Goal: Task Accomplishment & Management: Manage account settings

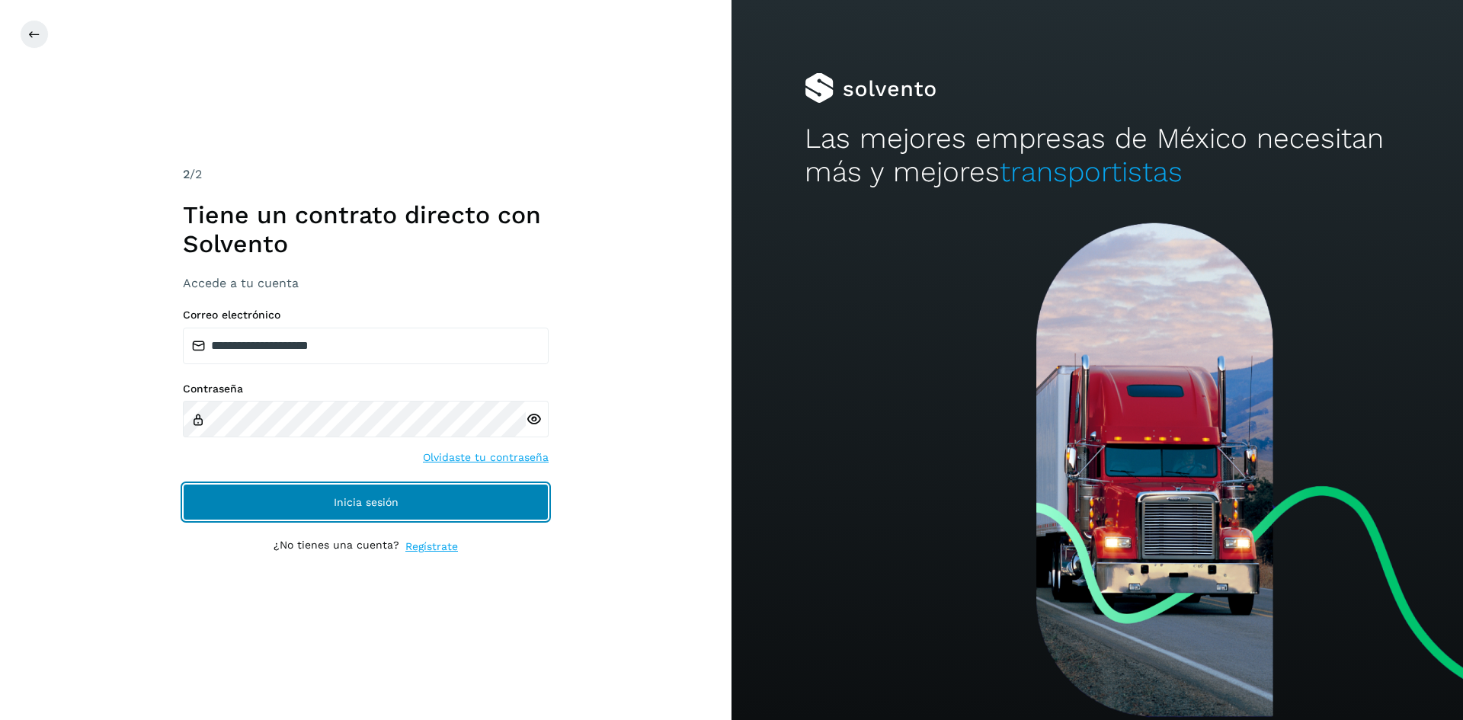
click at [291, 517] on button "Inicia sesión" at bounding box center [366, 502] width 366 height 37
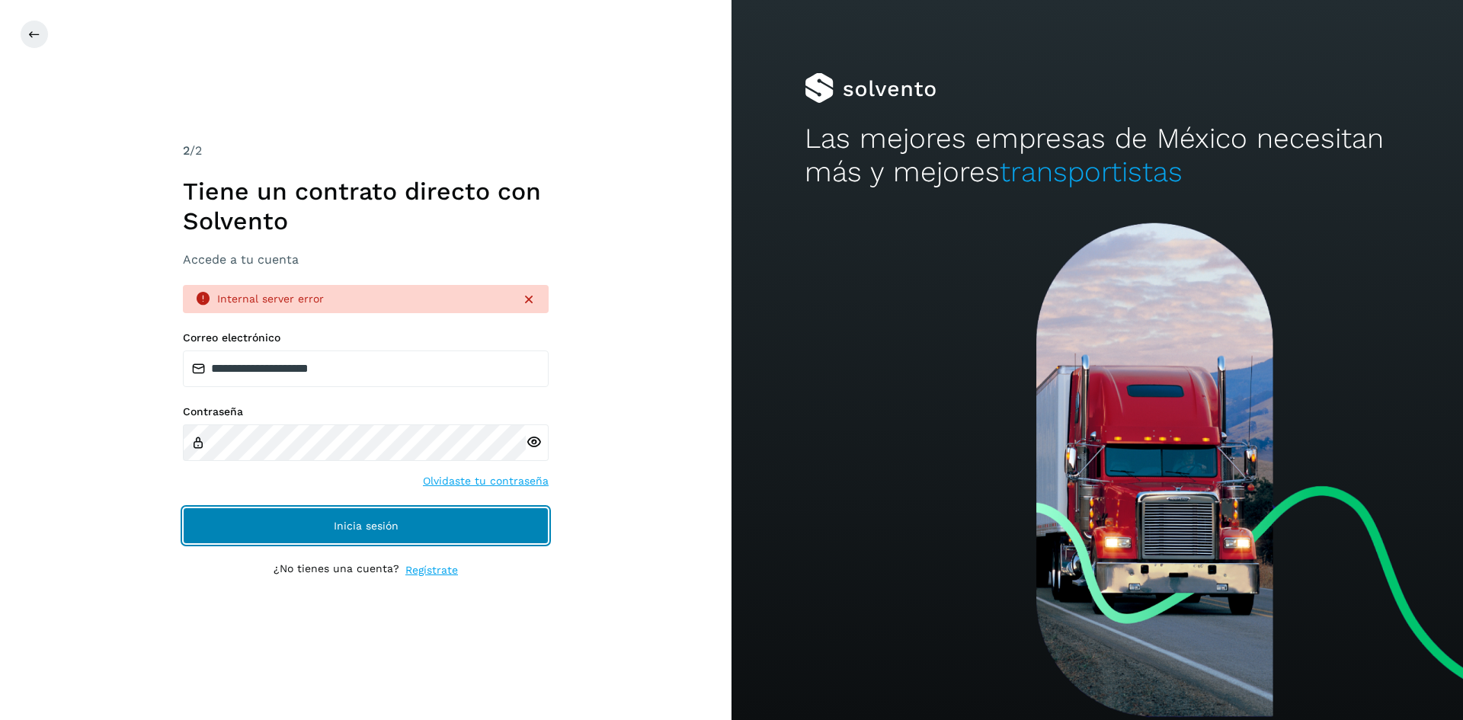
click at [316, 514] on button "Inicia sesión" at bounding box center [366, 525] width 366 height 37
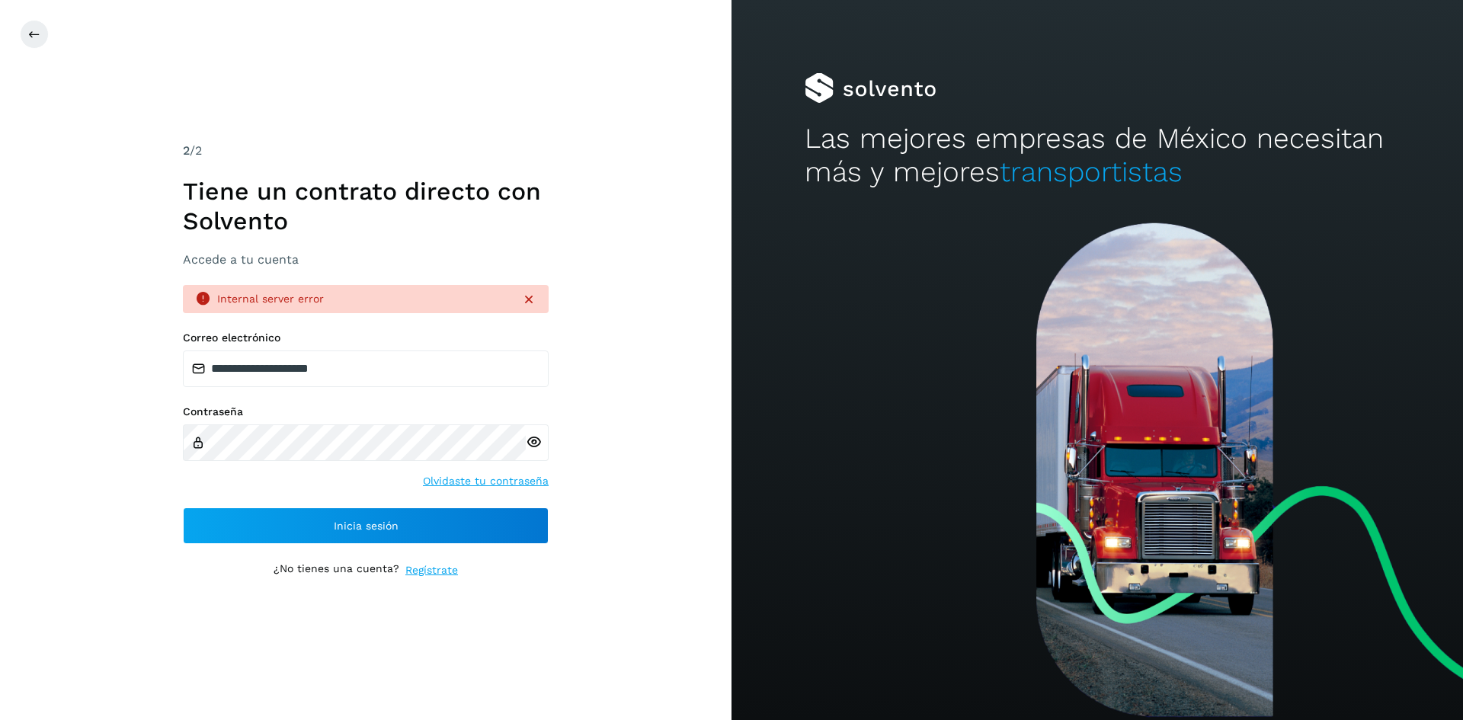
click at [535, 298] on icon at bounding box center [528, 299] width 15 height 15
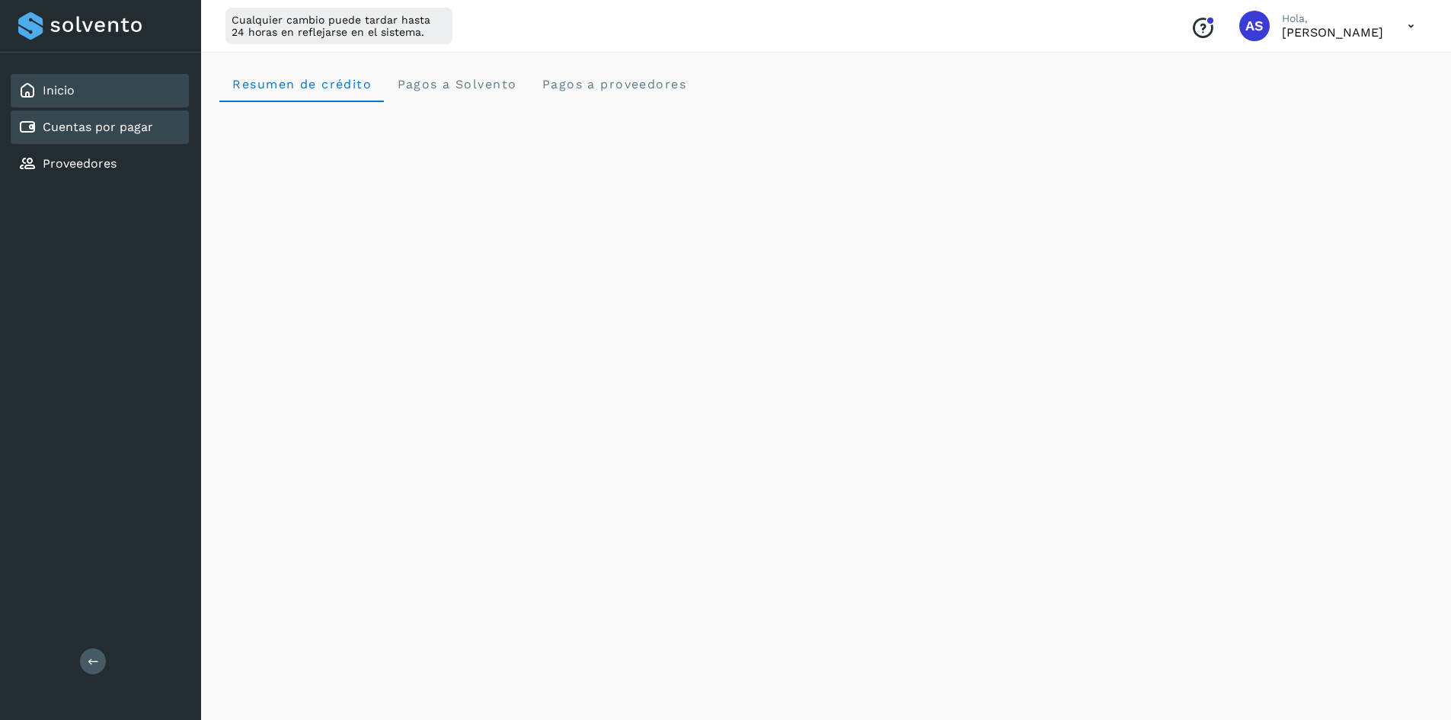
click at [121, 129] on link "Cuentas por pagar" at bounding box center [98, 127] width 110 height 14
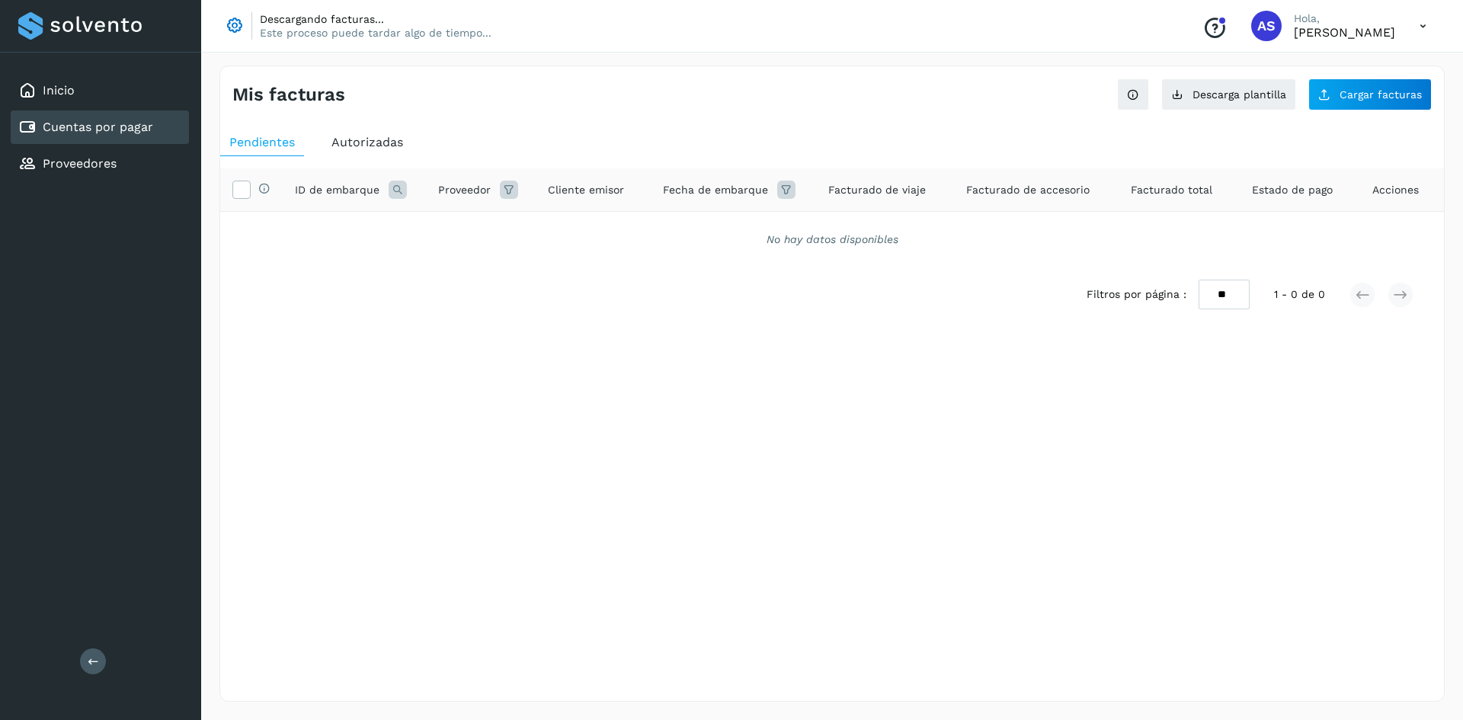
click at [390, 145] on span "Autorizadas" at bounding box center [367, 142] width 72 height 14
click at [50, 126] on link "Cuentas por pagar" at bounding box center [98, 127] width 110 height 14
click at [1417, 22] on icon at bounding box center [1422, 26] width 31 height 31
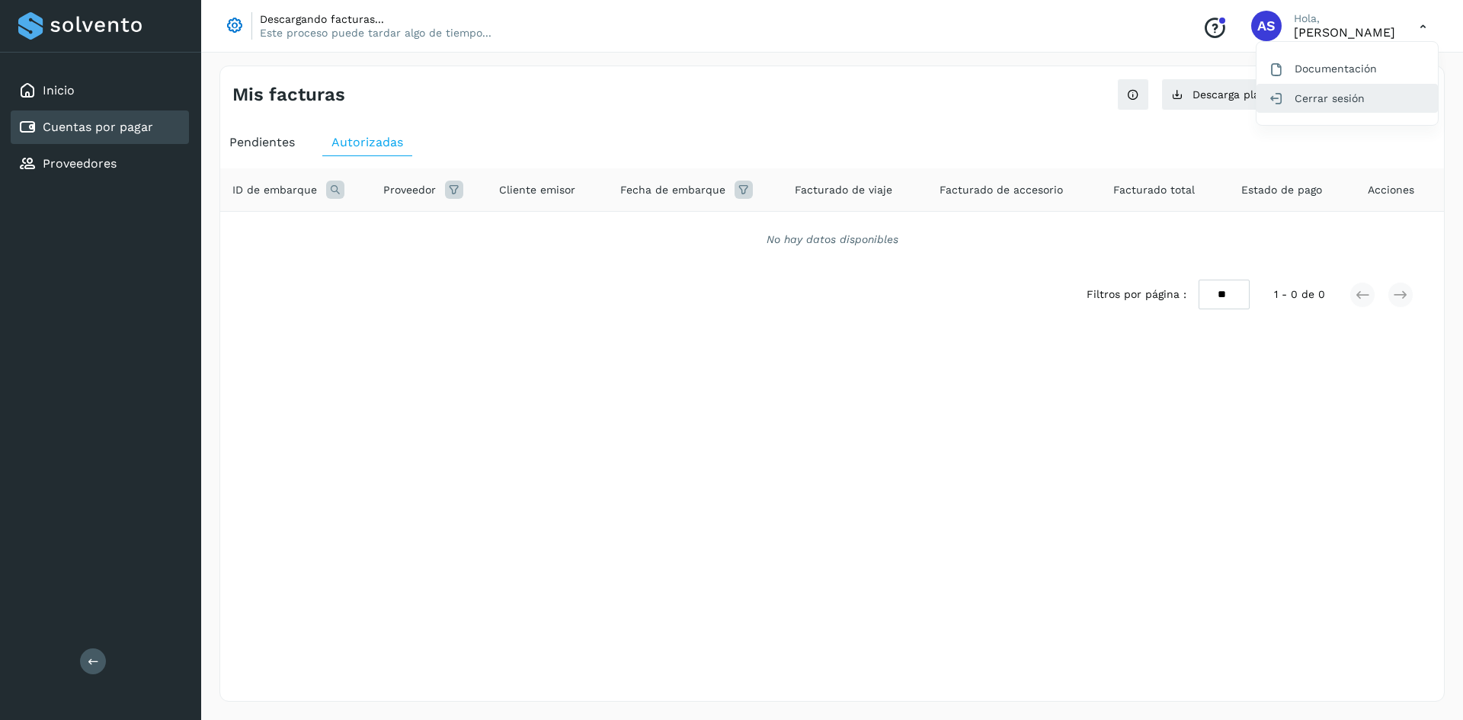
click at [1338, 100] on div "Cerrar sesión" at bounding box center [1346, 98] width 181 height 29
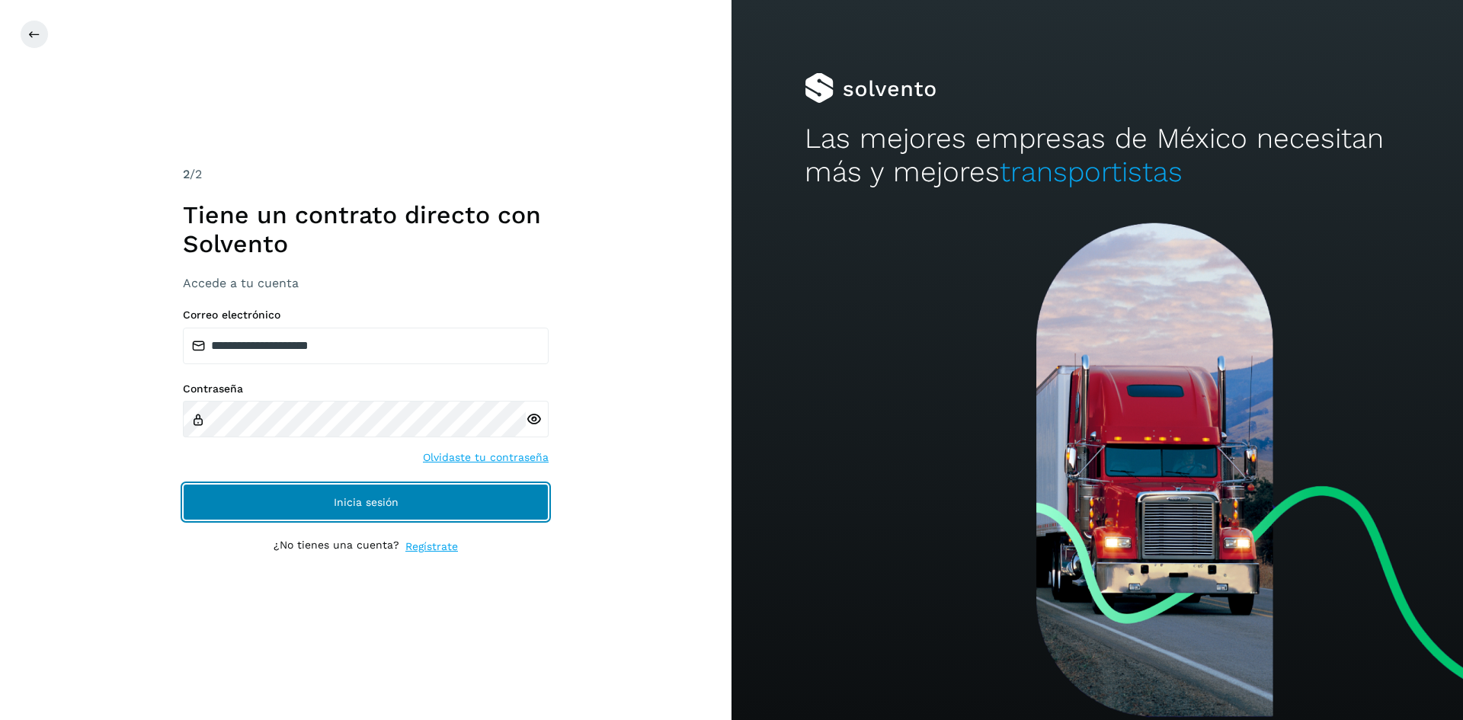
click at [392, 506] on span "Inicia sesión" at bounding box center [366, 502] width 65 height 11
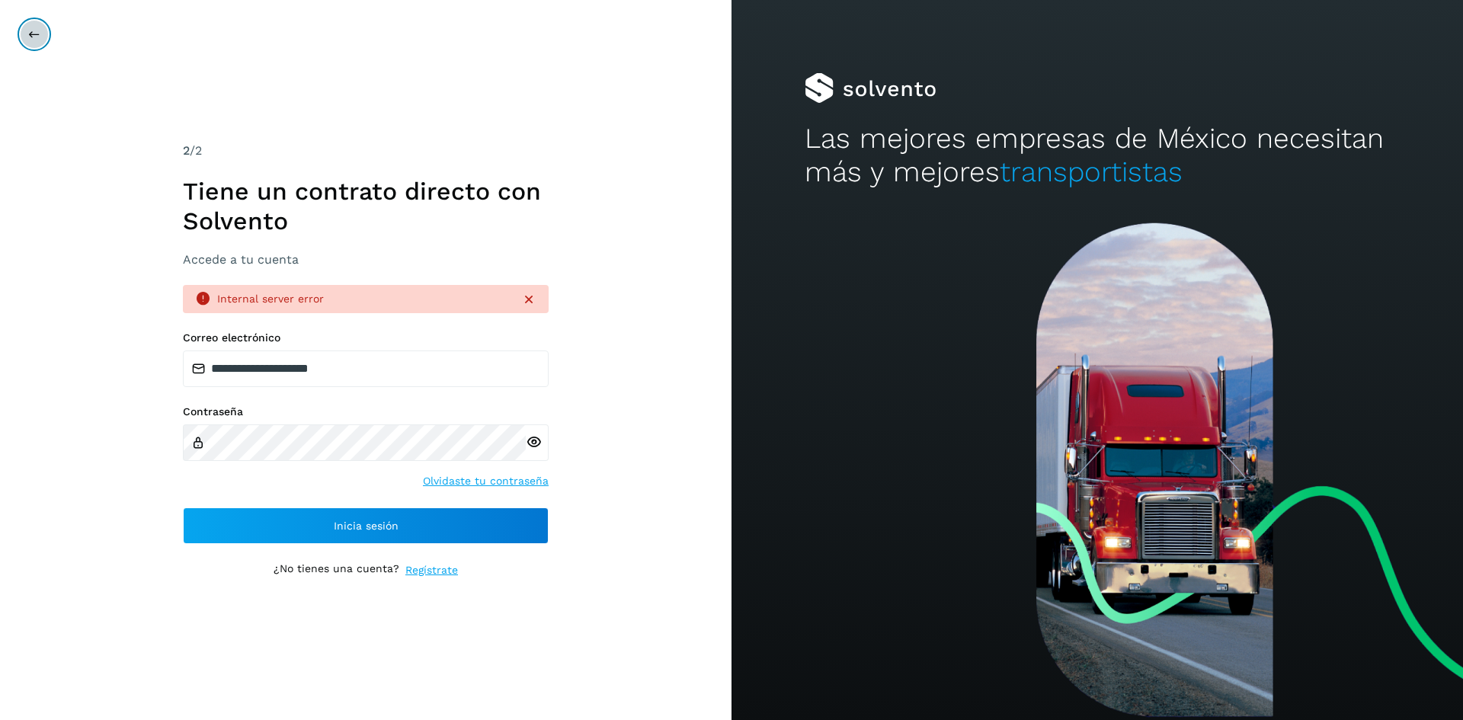
click at [40, 37] on button at bounding box center [34, 34] width 29 height 29
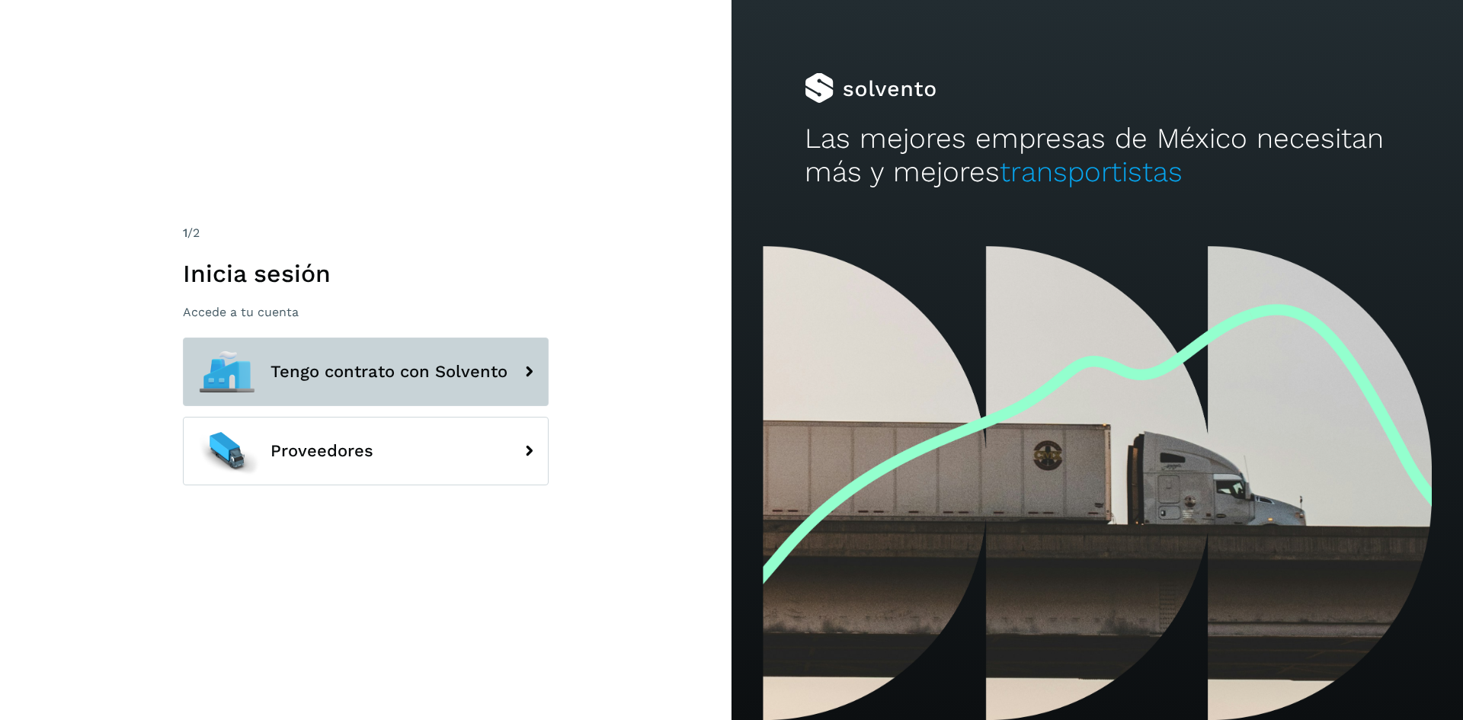
click at [338, 375] on span "Tengo contrato con Solvento" at bounding box center [388, 372] width 237 height 18
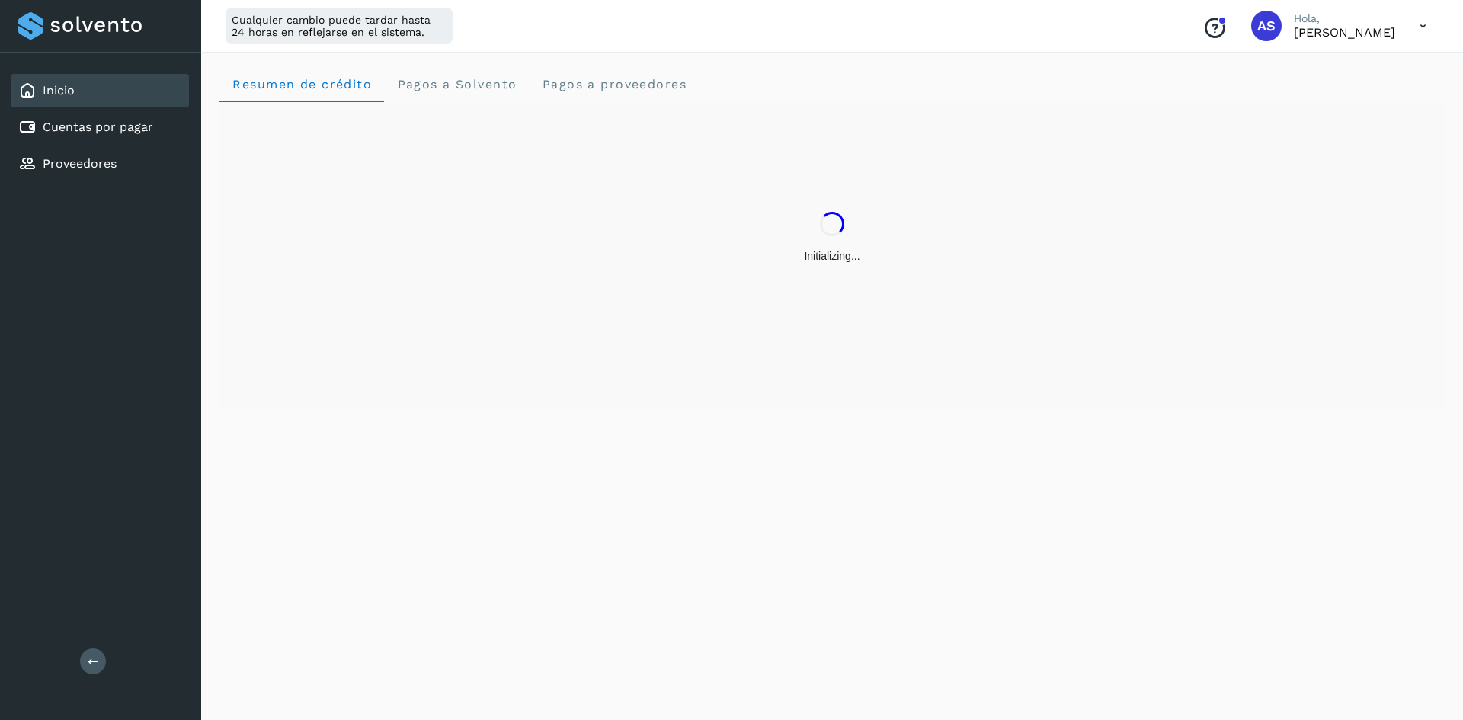
click at [1432, 21] on icon at bounding box center [1422, 26] width 31 height 31
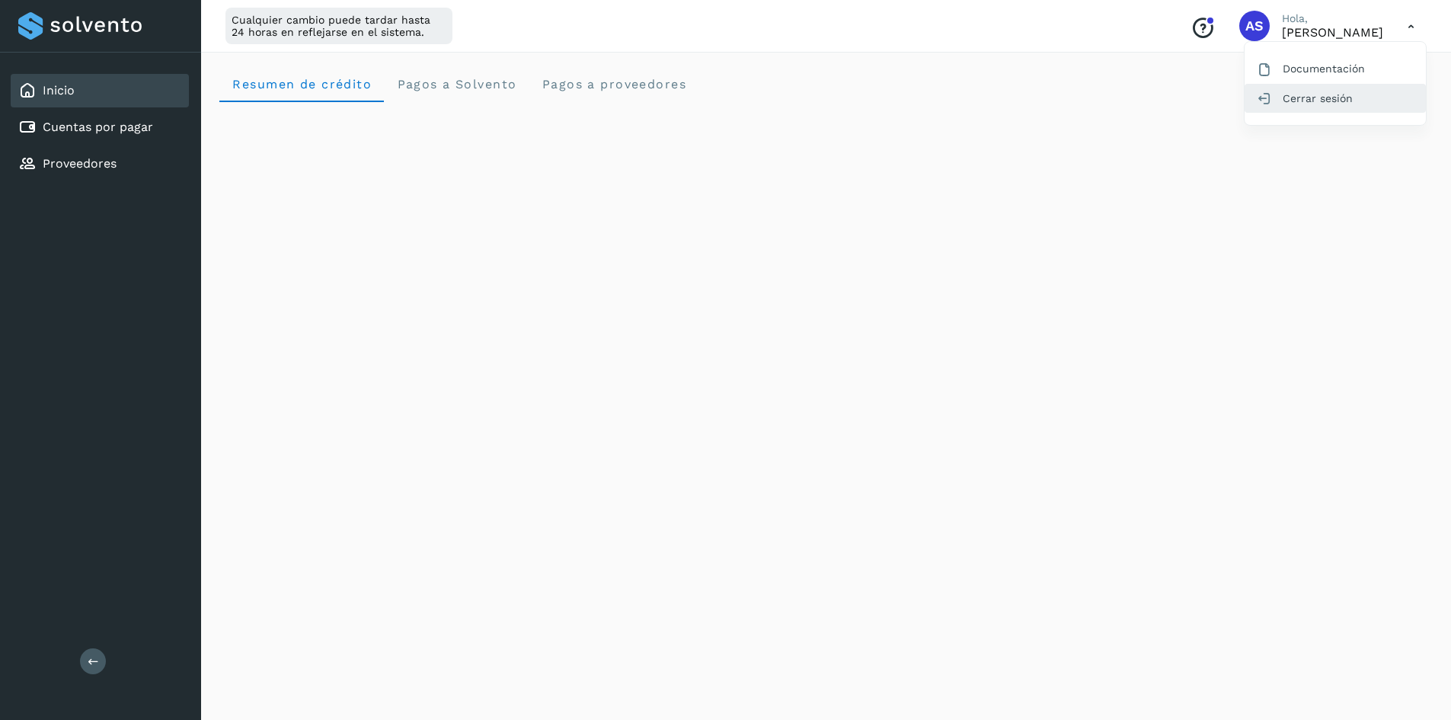
click at [1301, 104] on div "Cerrar sesión" at bounding box center [1335, 98] width 181 height 29
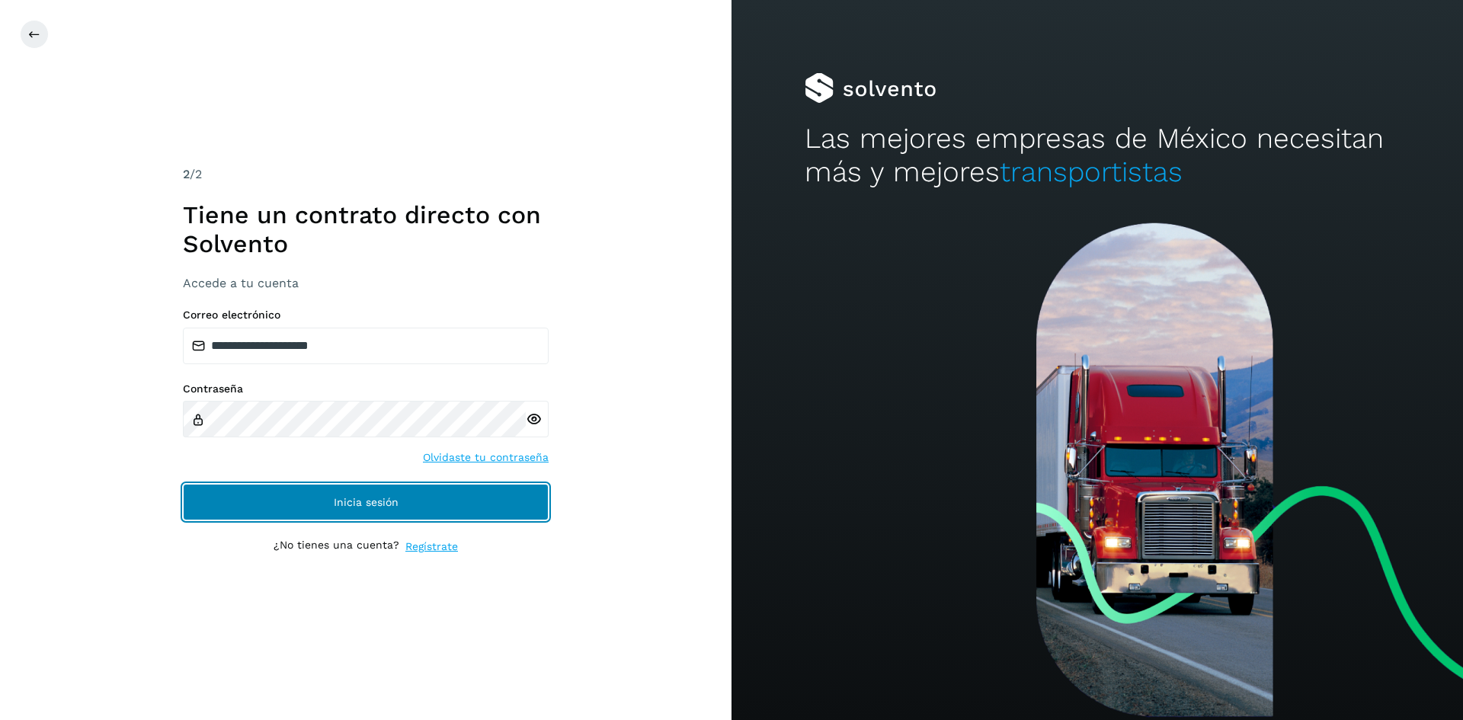
click at [328, 494] on button "Inicia sesión" at bounding box center [366, 502] width 366 height 37
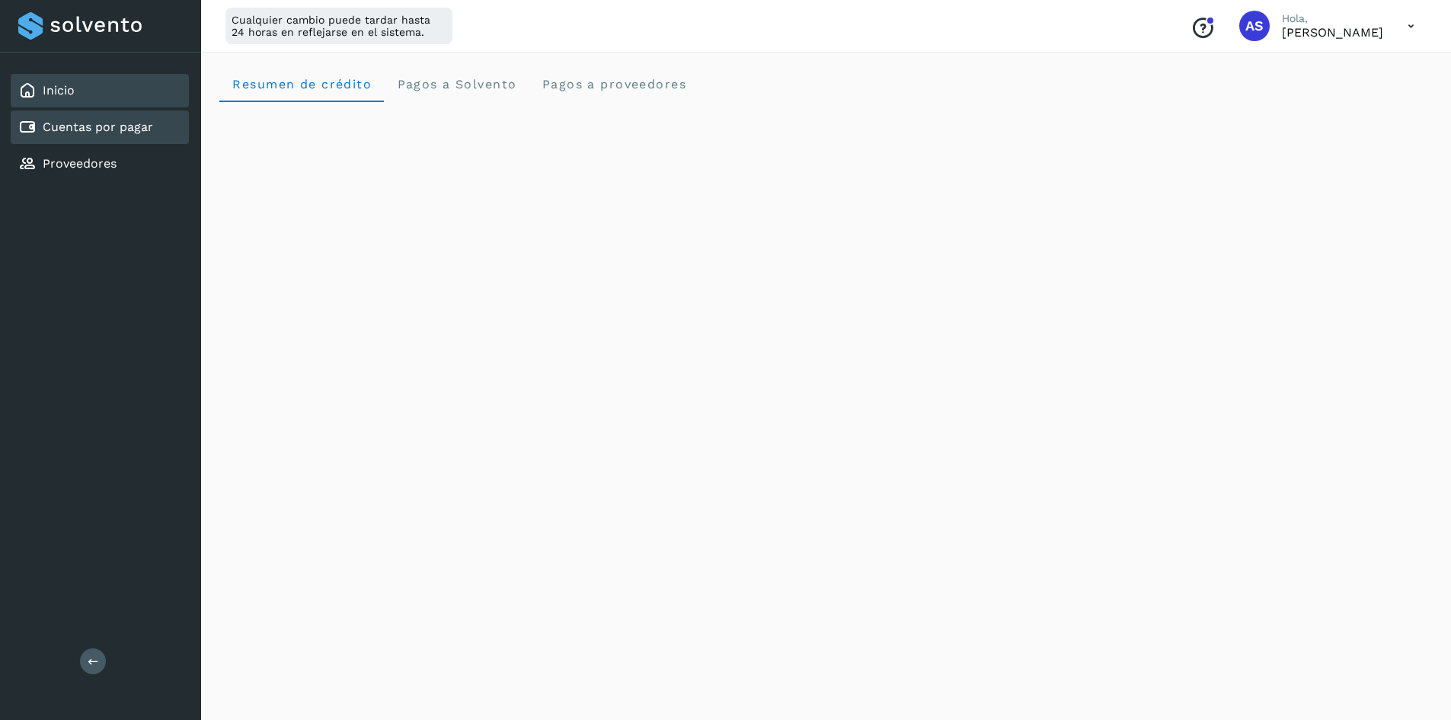
click at [139, 140] on div "Cuentas por pagar" at bounding box center [100, 127] width 178 height 34
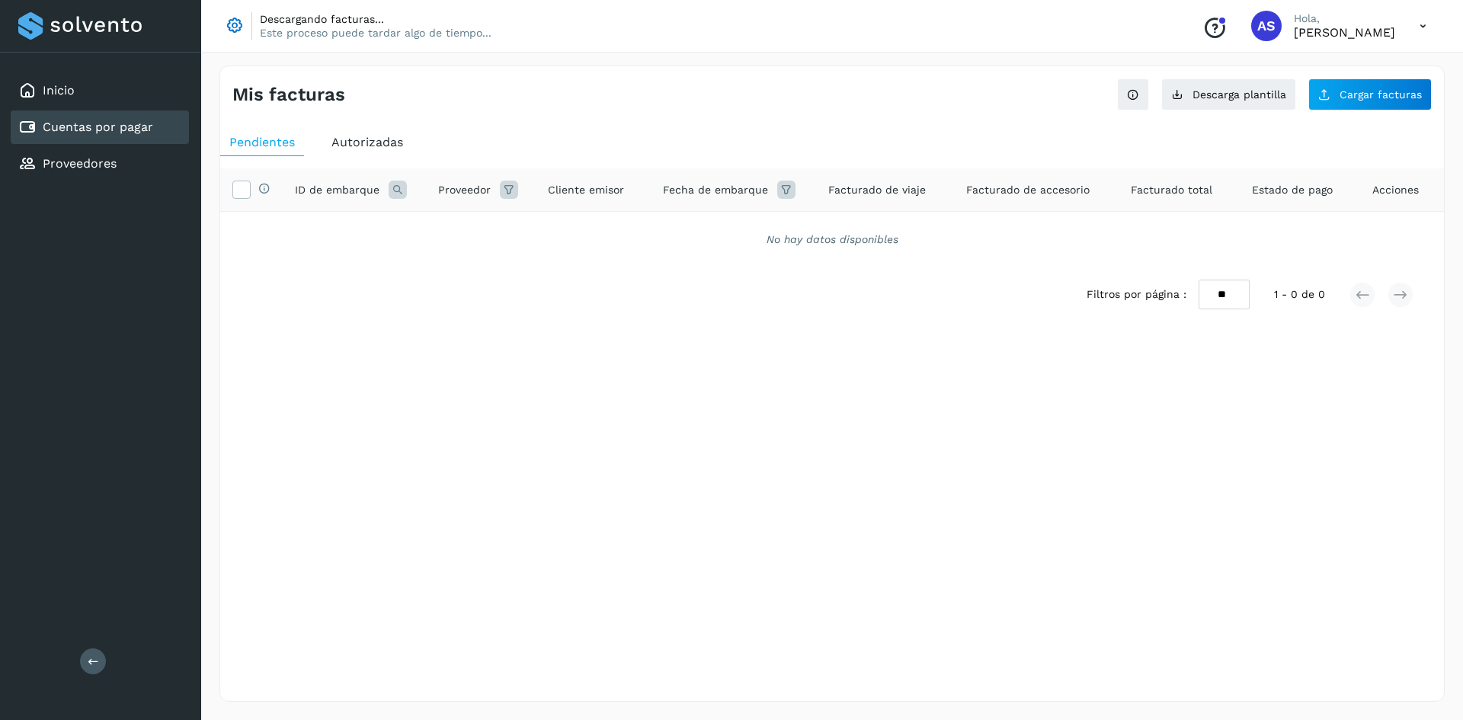
click at [1311, 143] on ul "Pendientes Autorizadas" at bounding box center [831, 142] width 1223 height 27
click at [1339, 162] on div "Selecciona todas las facturas con estado de embarque válido ID de embarque Prov…" at bounding box center [831, 251] width 1223 height 190
click at [1414, 26] on icon at bounding box center [1422, 26] width 31 height 31
click at [1365, 85] on div "Cerrar sesión" at bounding box center [1346, 98] width 181 height 29
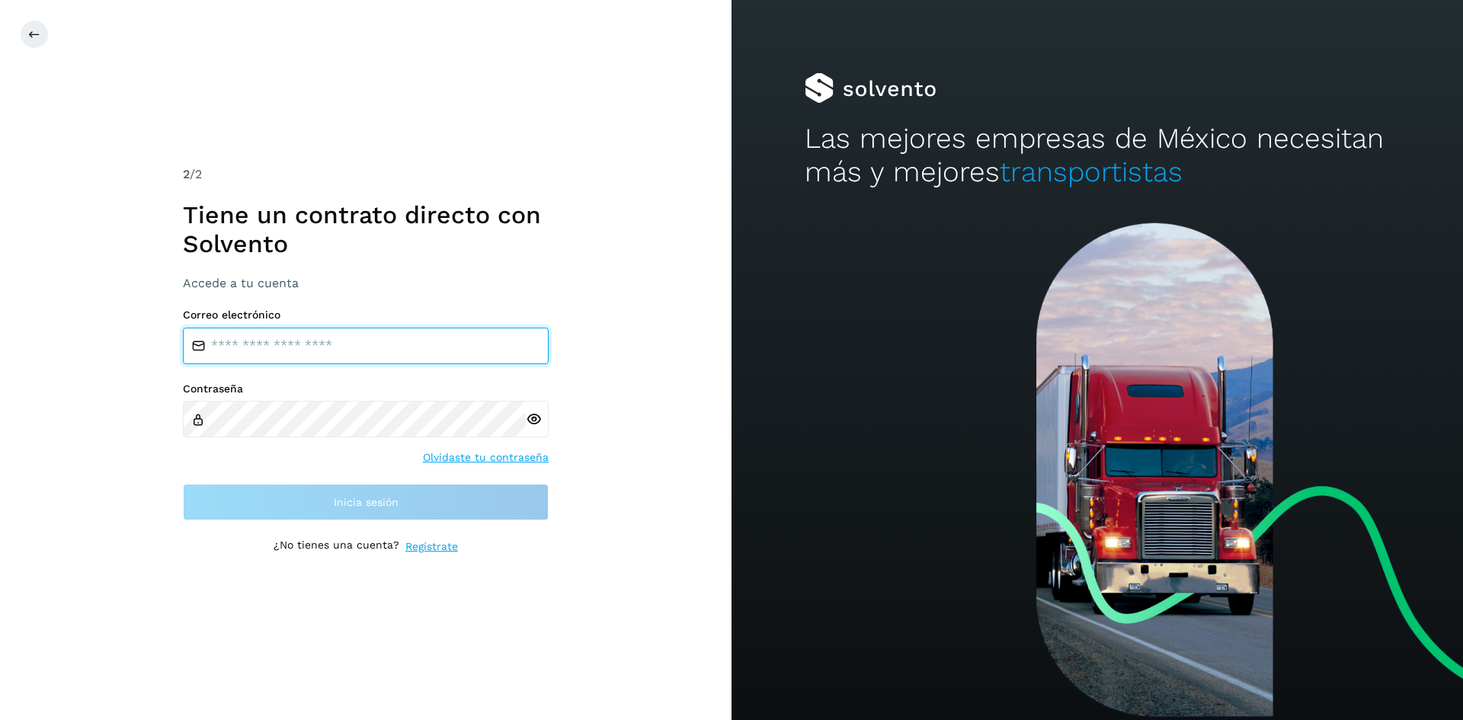
type input "**********"
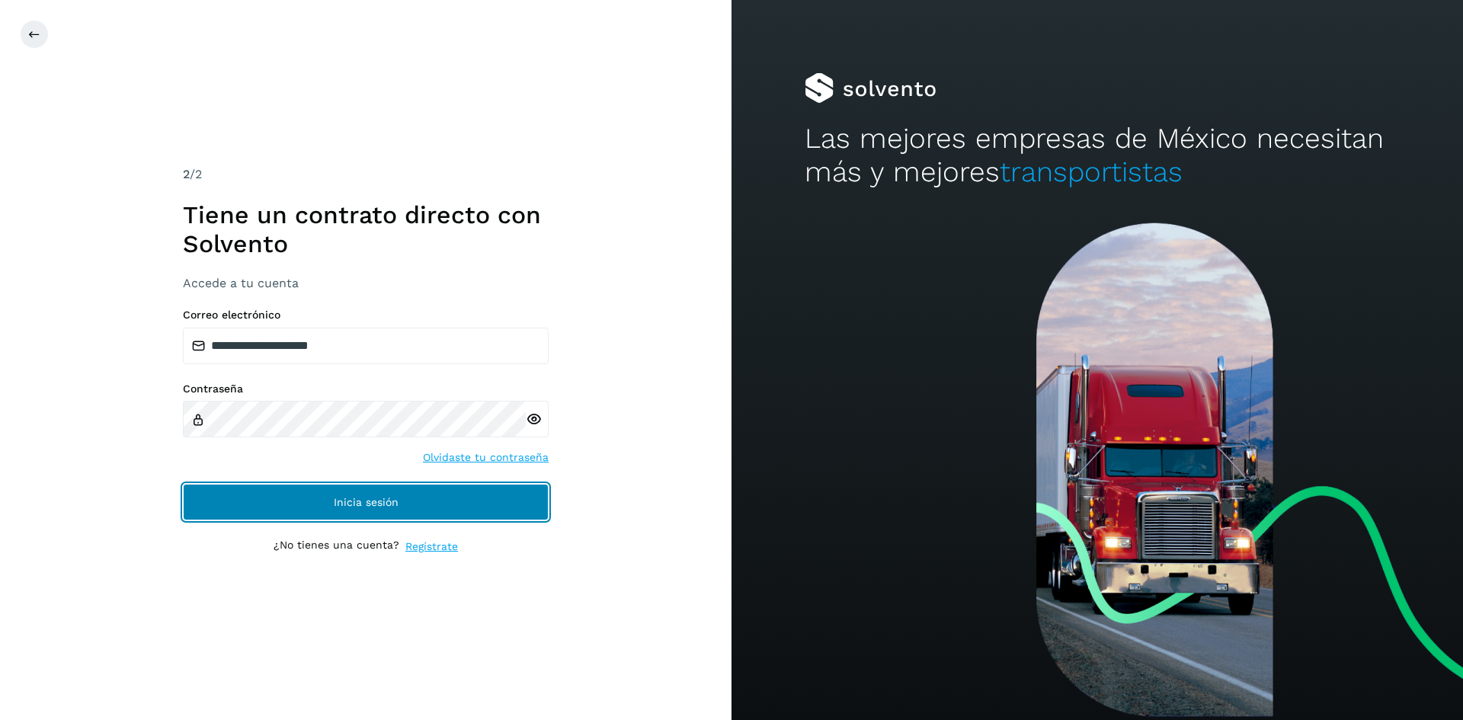
click at [294, 510] on button "Inicia sesión" at bounding box center [366, 502] width 366 height 37
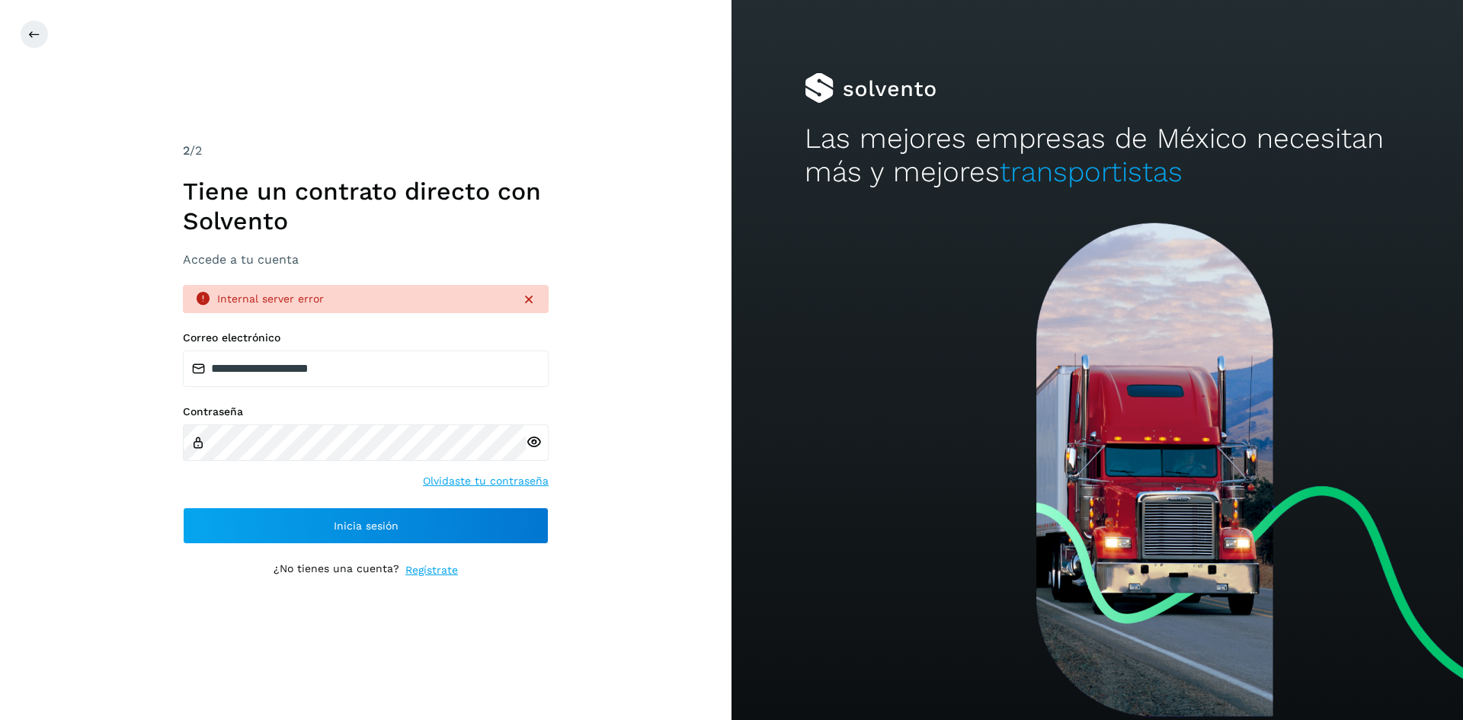
click at [526, 304] on icon at bounding box center [528, 299] width 15 height 15
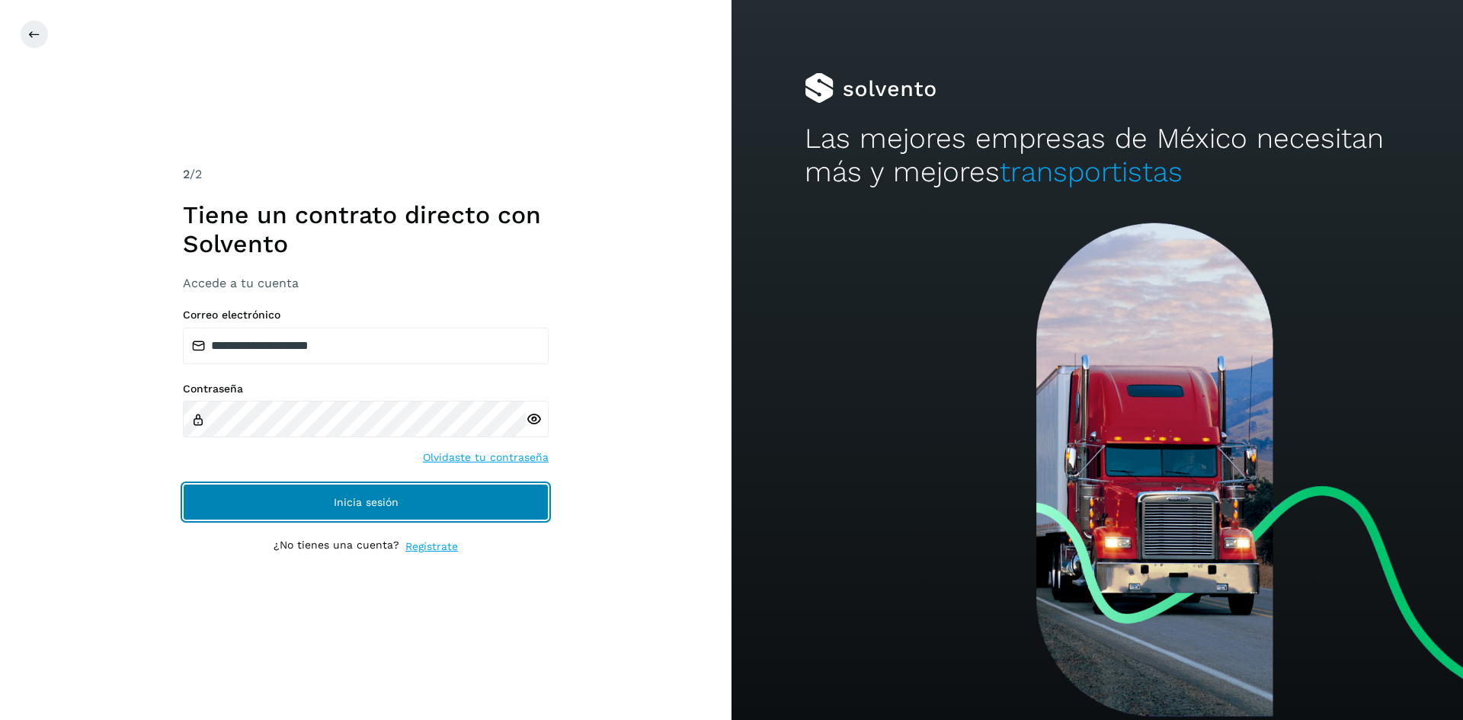
click at [392, 510] on button "Inicia sesión" at bounding box center [366, 502] width 366 height 37
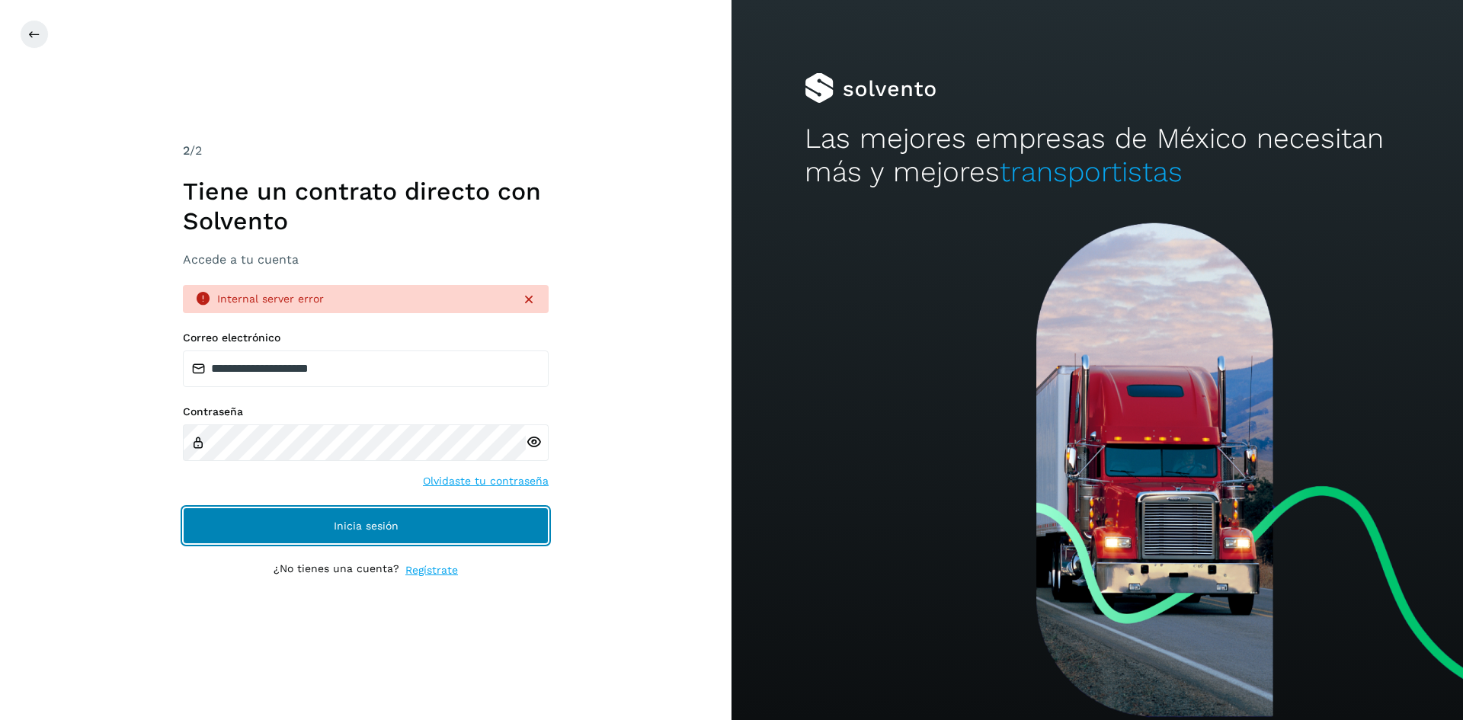
click at [388, 515] on button "Inicia sesión" at bounding box center [366, 525] width 366 height 37
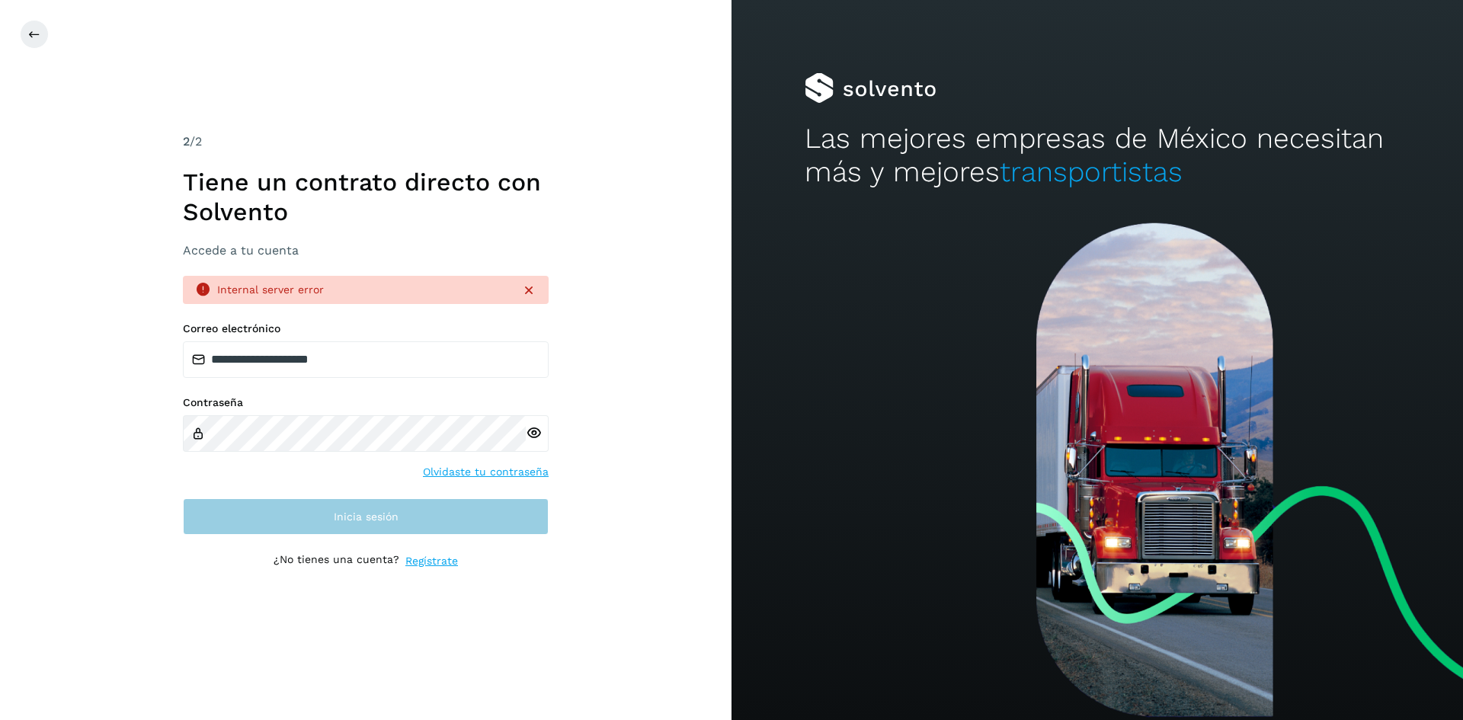
click at [385, 523] on div "**********" at bounding box center [366, 360] width 366 height 455
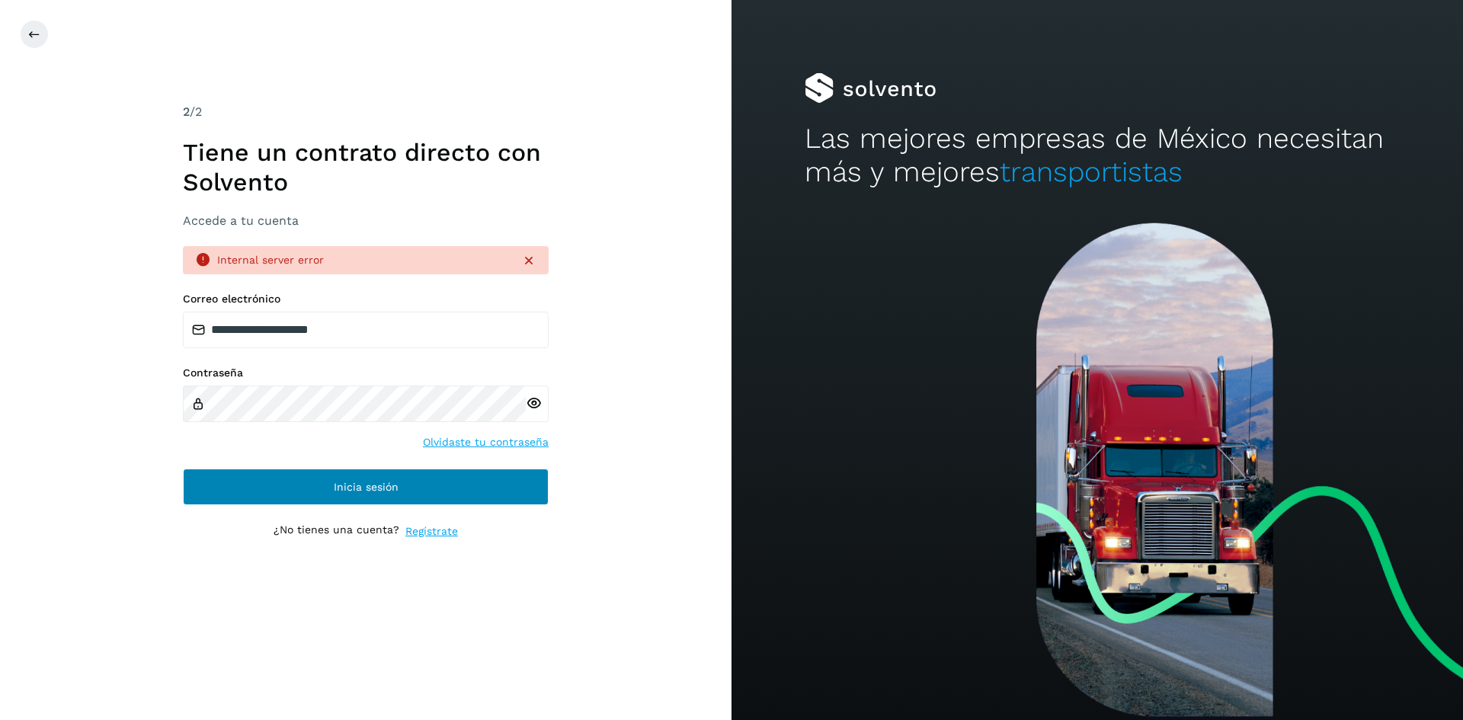
drag, startPoint x: 425, startPoint y: 513, endPoint x: 461, endPoint y: 502, distance: 37.4
click at [426, 513] on div "**********" at bounding box center [366, 360] width 366 height 514
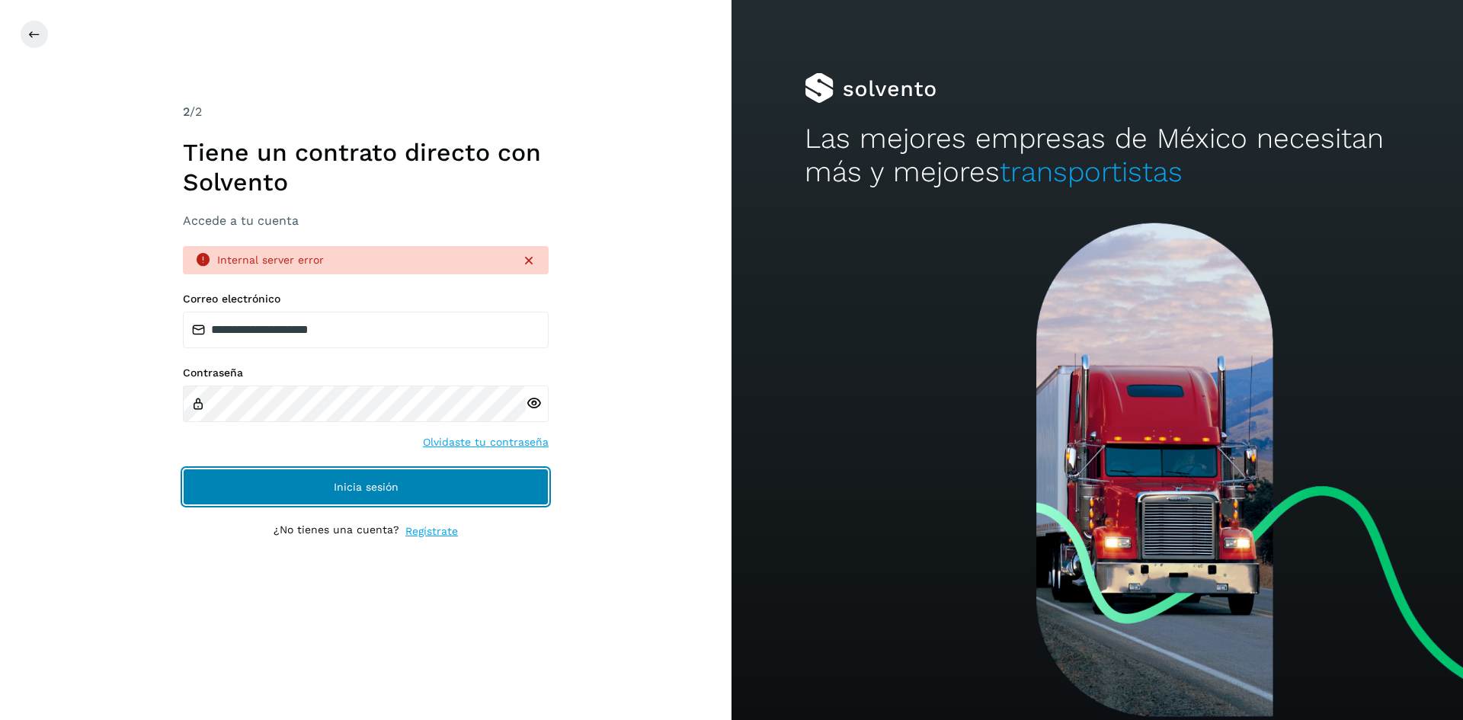
click at [467, 496] on button "Inicia sesión" at bounding box center [366, 487] width 366 height 37
click at [401, 481] on button "Inicia sesión" at bounding box center [366, 487] width 366 height 37
click at [331, 490] on button "Inicia sesión" at bounding box center [366, 487] width 366 height 37
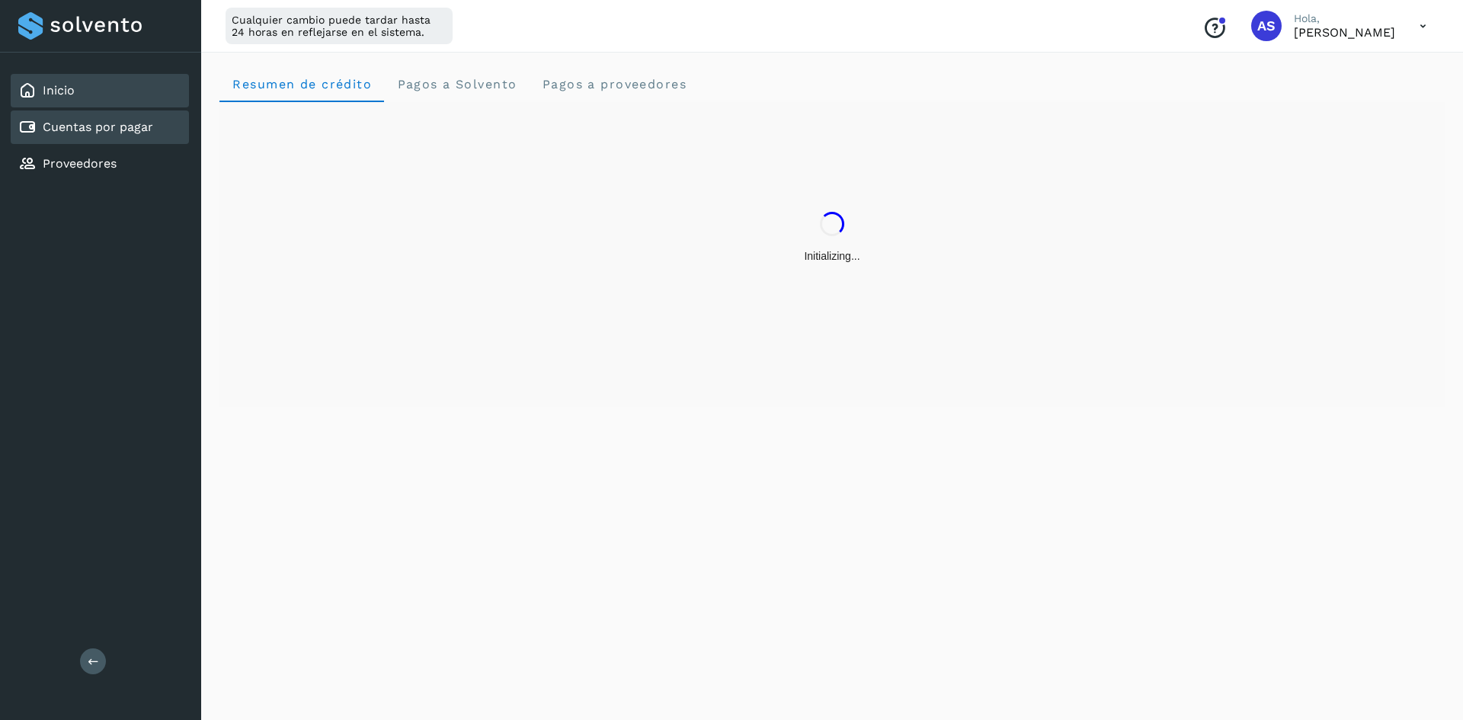
click at [119, 128] on link "Cuentas por pagar" at bounding box center [98, 127] width 110 height 14
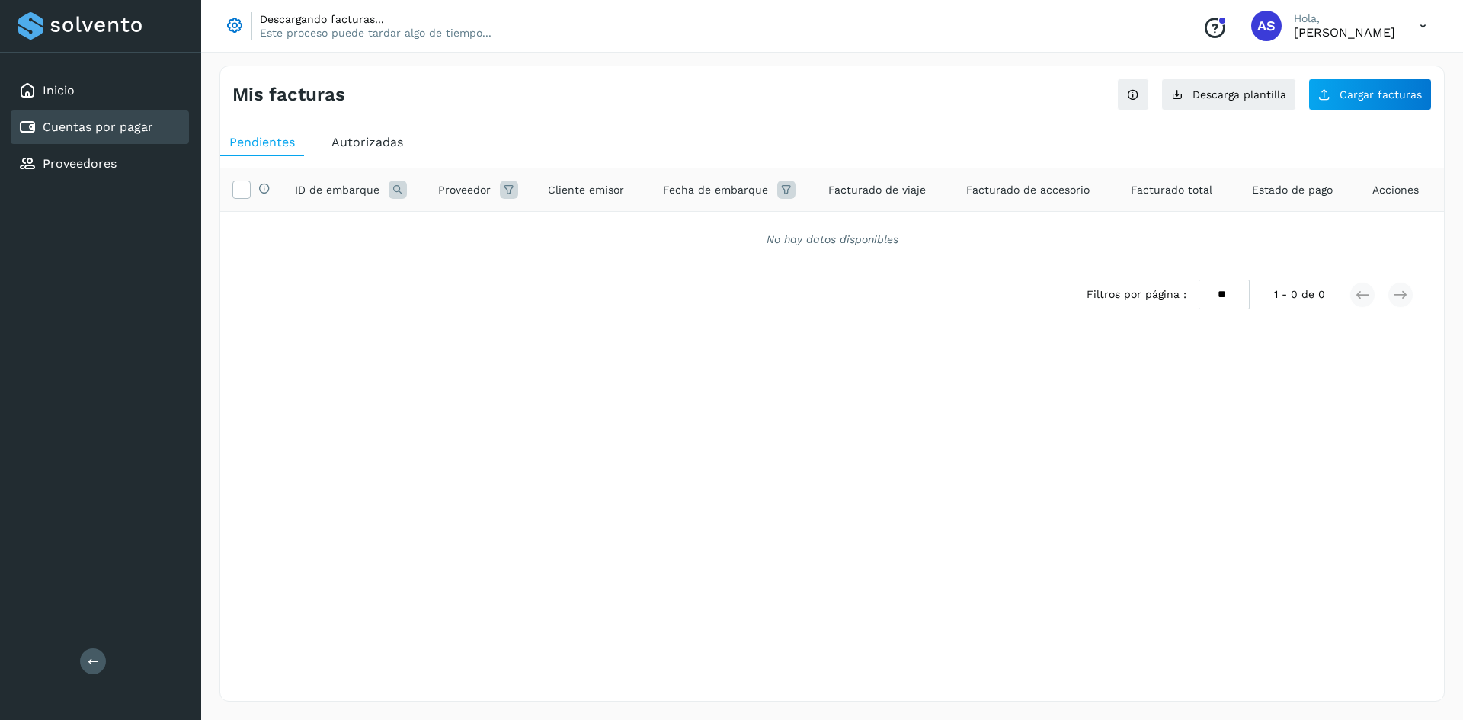
click at [1414, 24] on icon at bounding box center [1422, 26] width 31 height 31
click at [1334, 104] on div "Cerrar sesión" at bounding box center [1346, 98] width 181 height 29
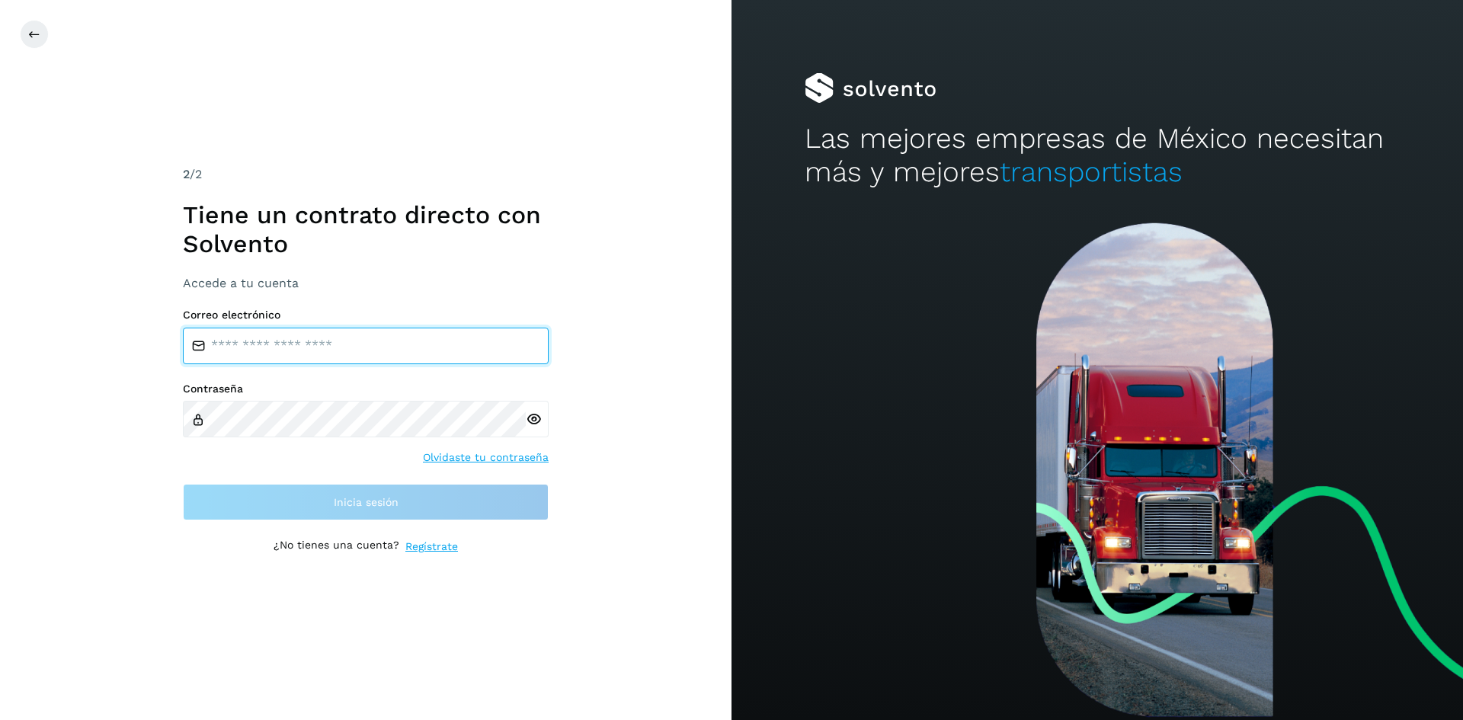
type input "**********"
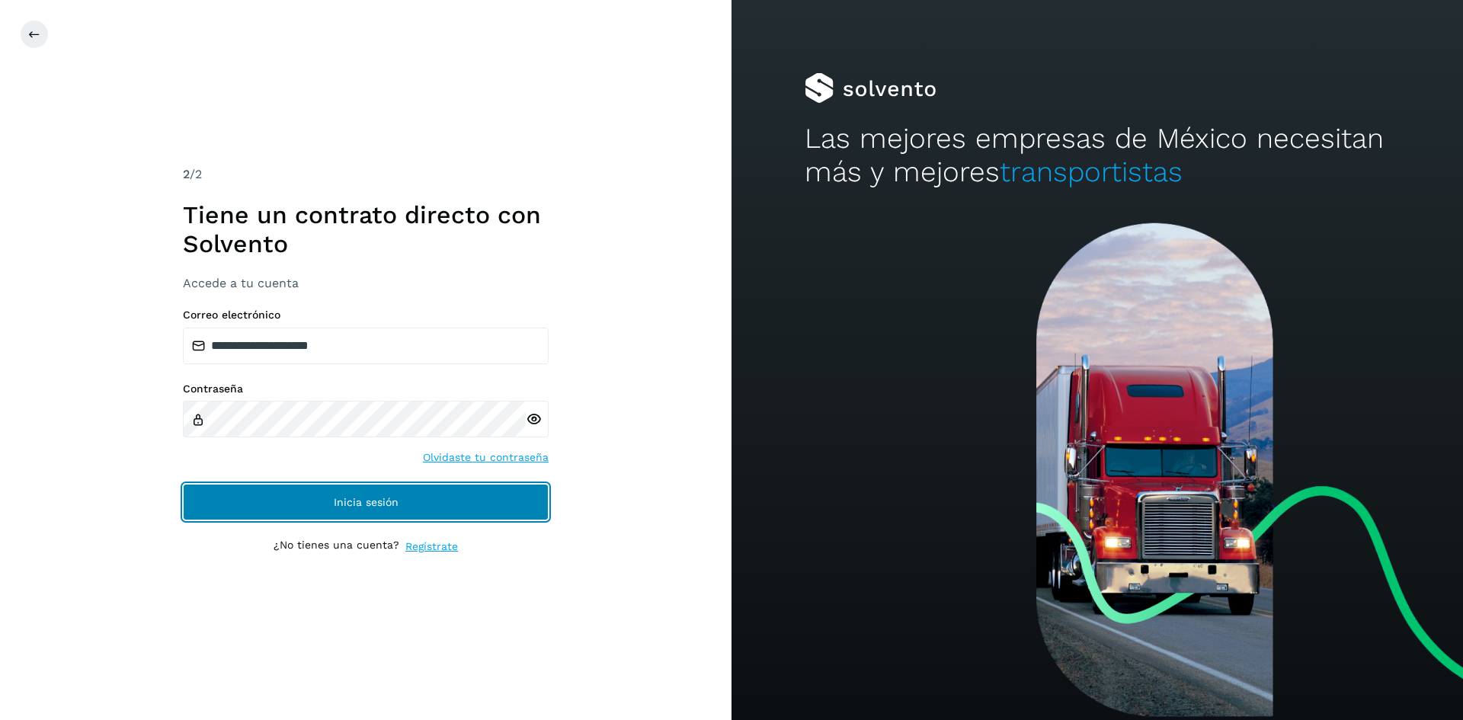
click at [289, 492] on button "Inicia sesión" at bounding box center [366, 502] width 366 height 37
